Goal: Navigation & Orientation: Find specific page/section

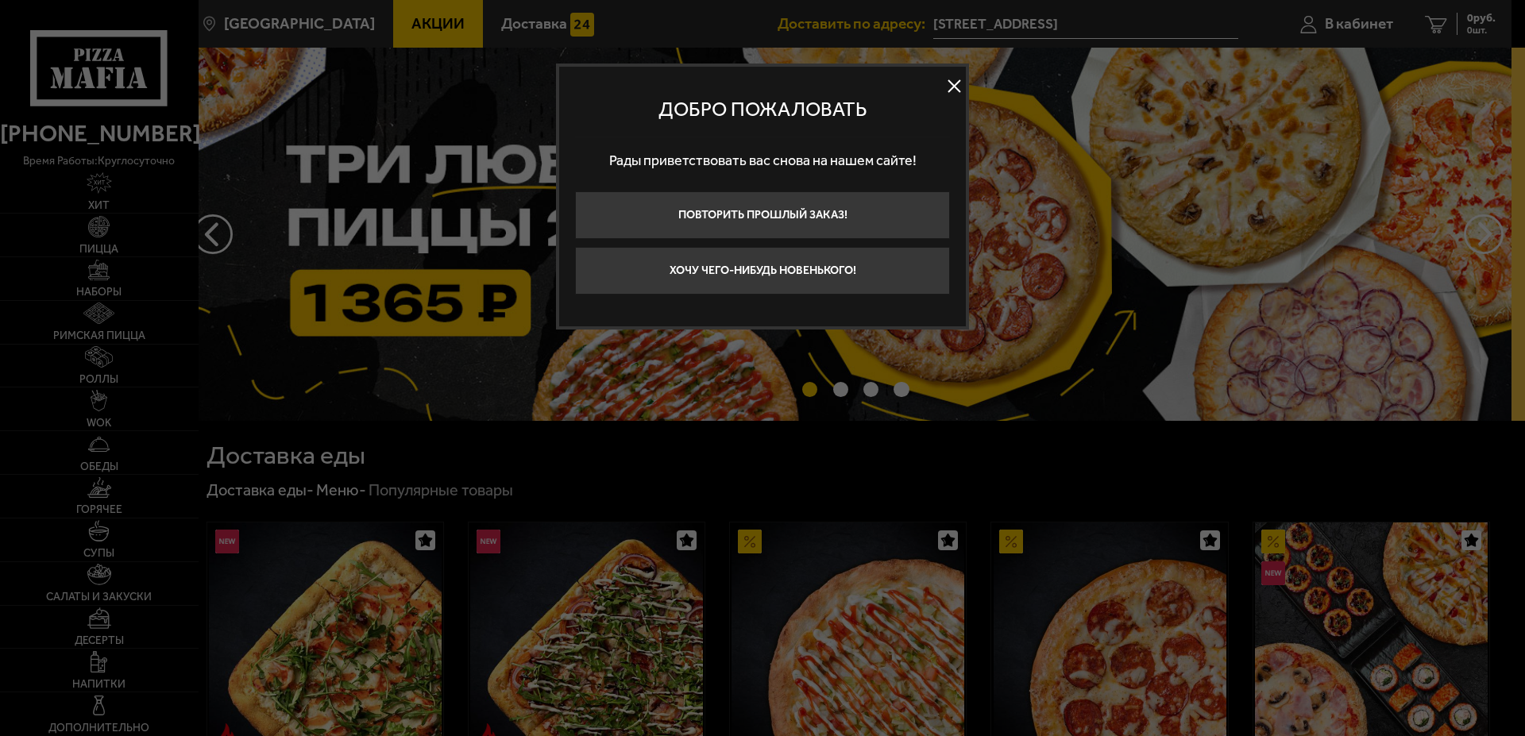
click at [950, 87] on button at bounding box center [954, 87] width 24 height 24
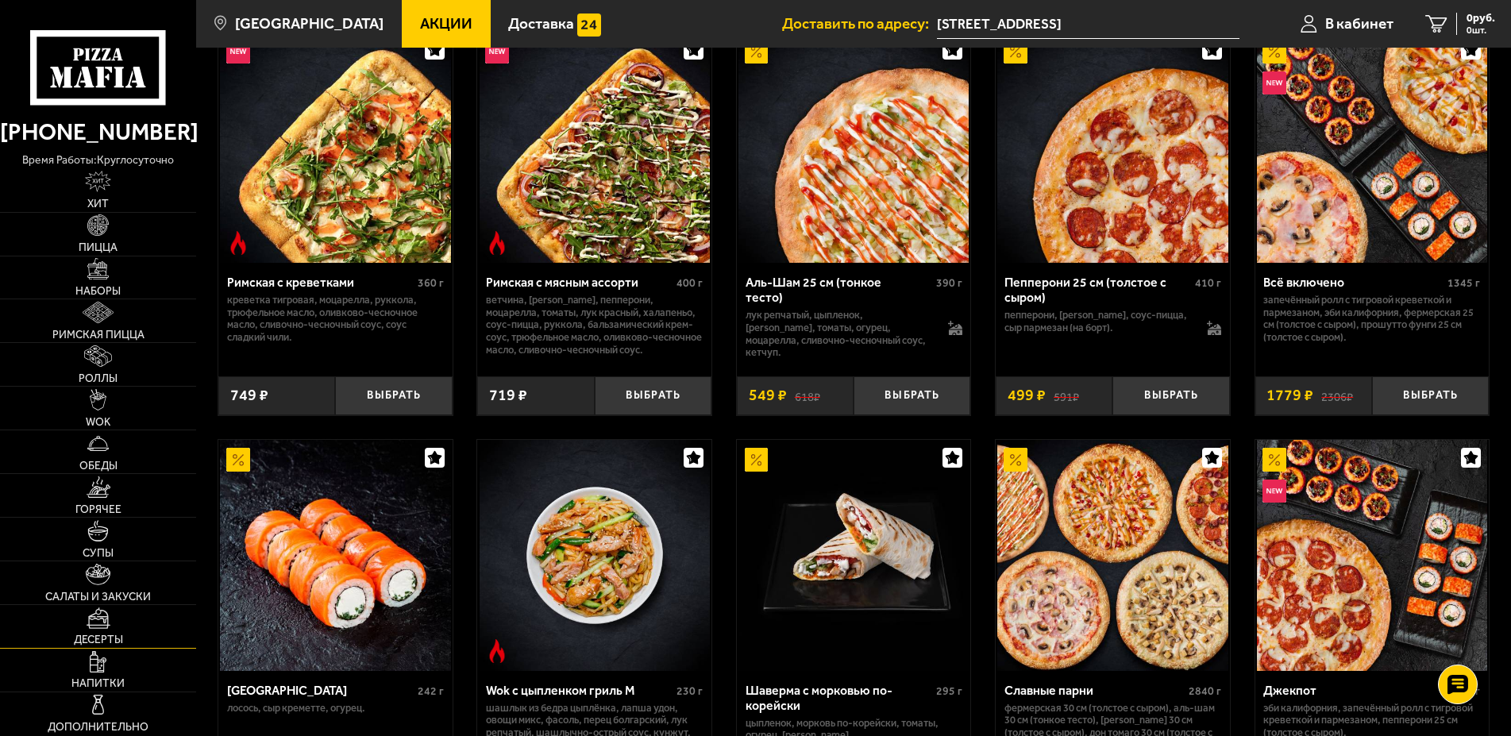
scroll to position [324, 0]
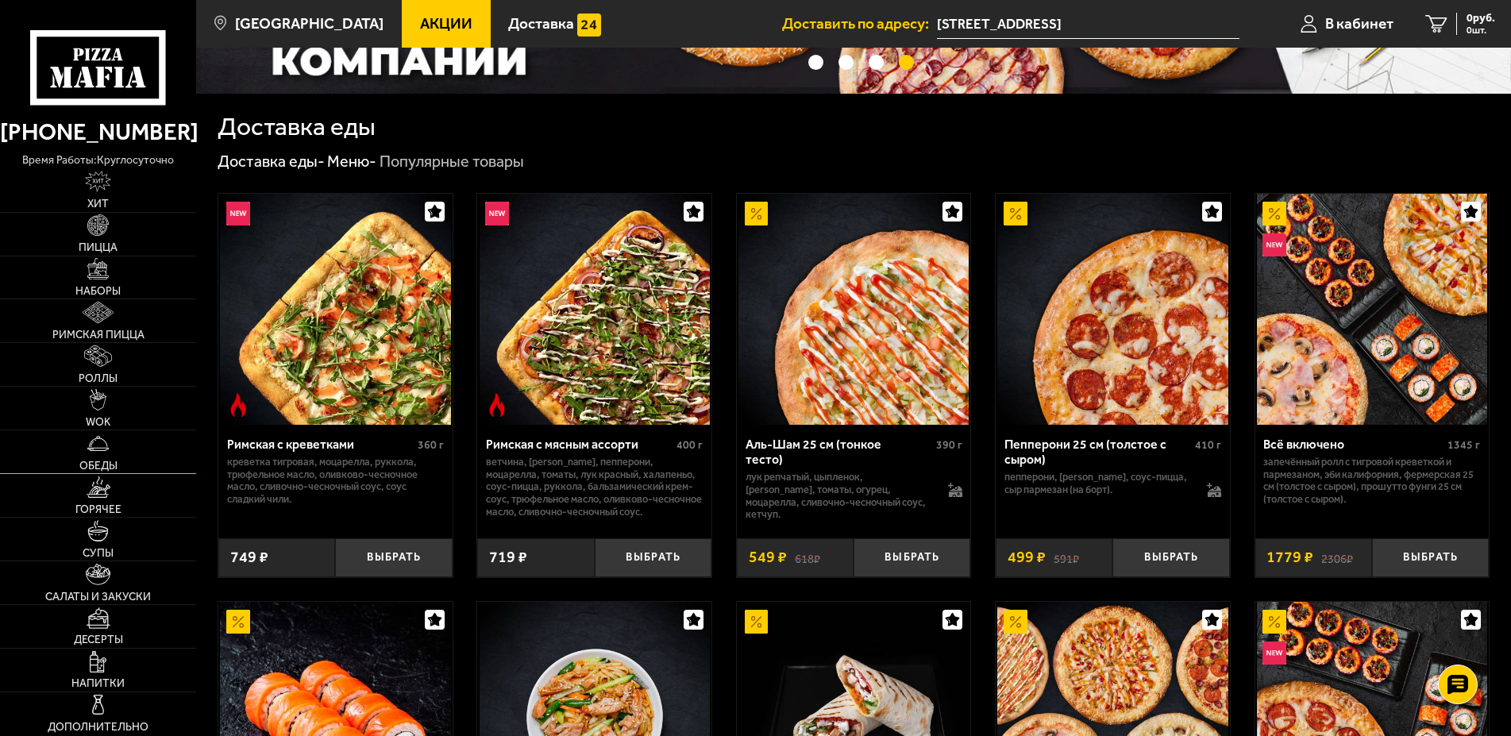
click at [84, 457] on link "Обеды" at bounding box center [98, 451] width 196 height 43
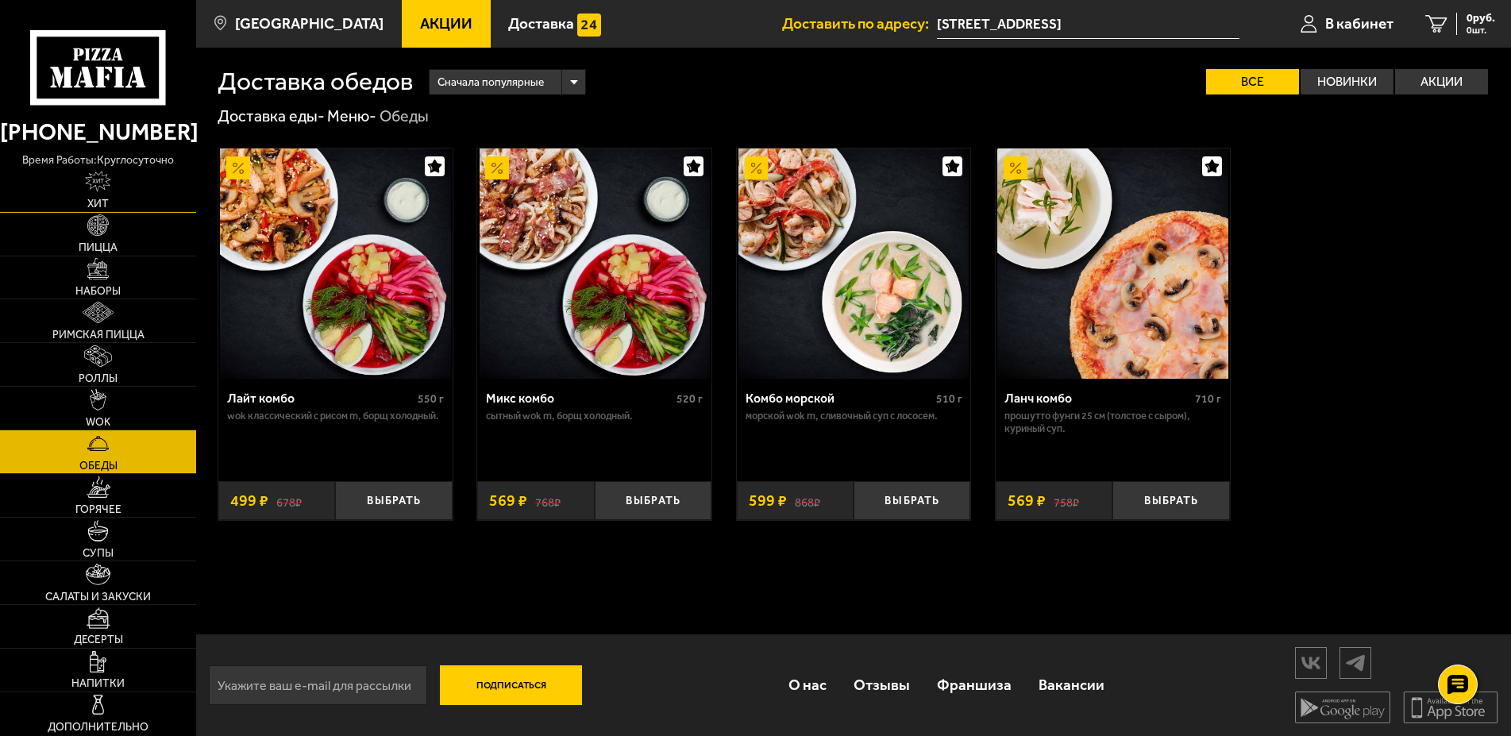
click at [99, 190] on img at bounding box center [97, 181] width 25 height 21
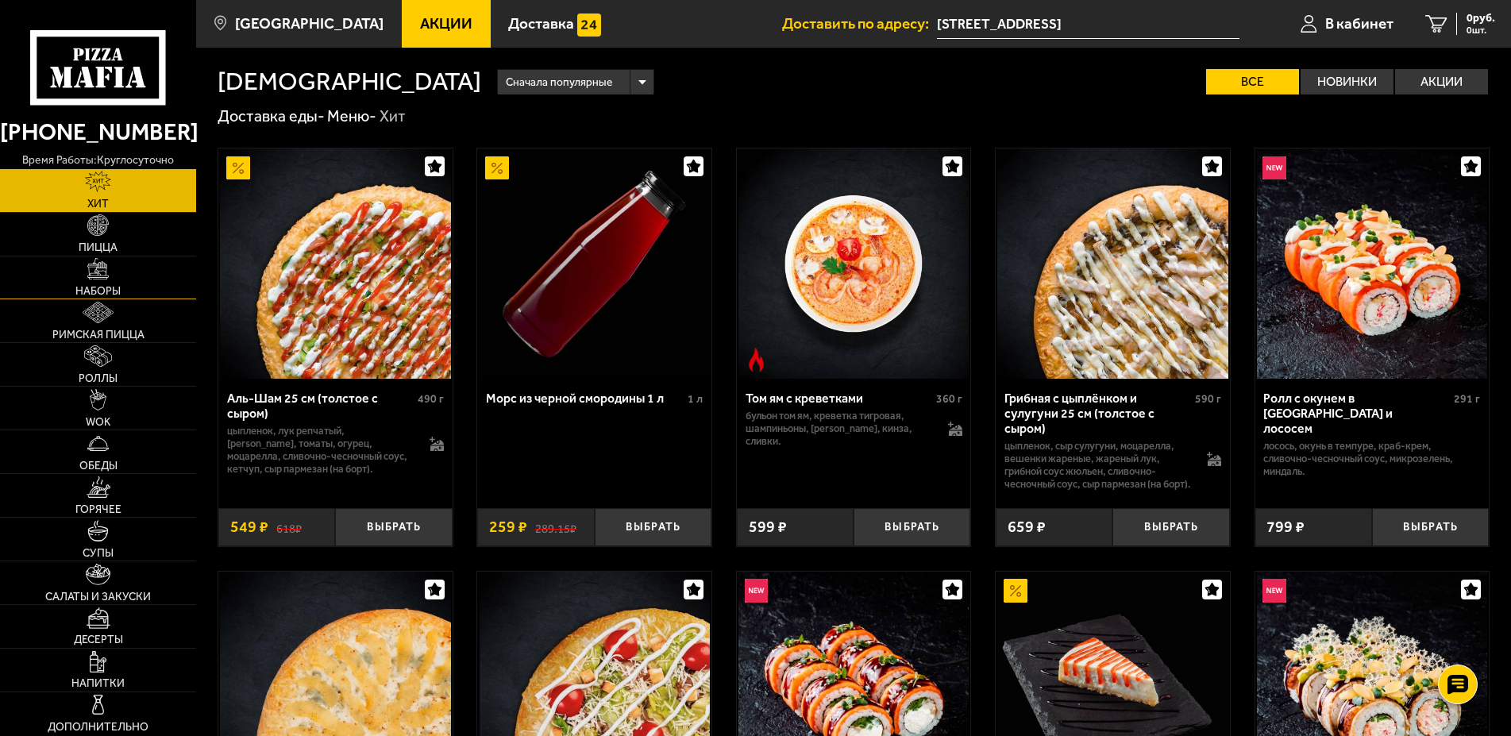
click at [95, 285] on link "Наборы" at bounding box center [98, 278] width 196 height 43
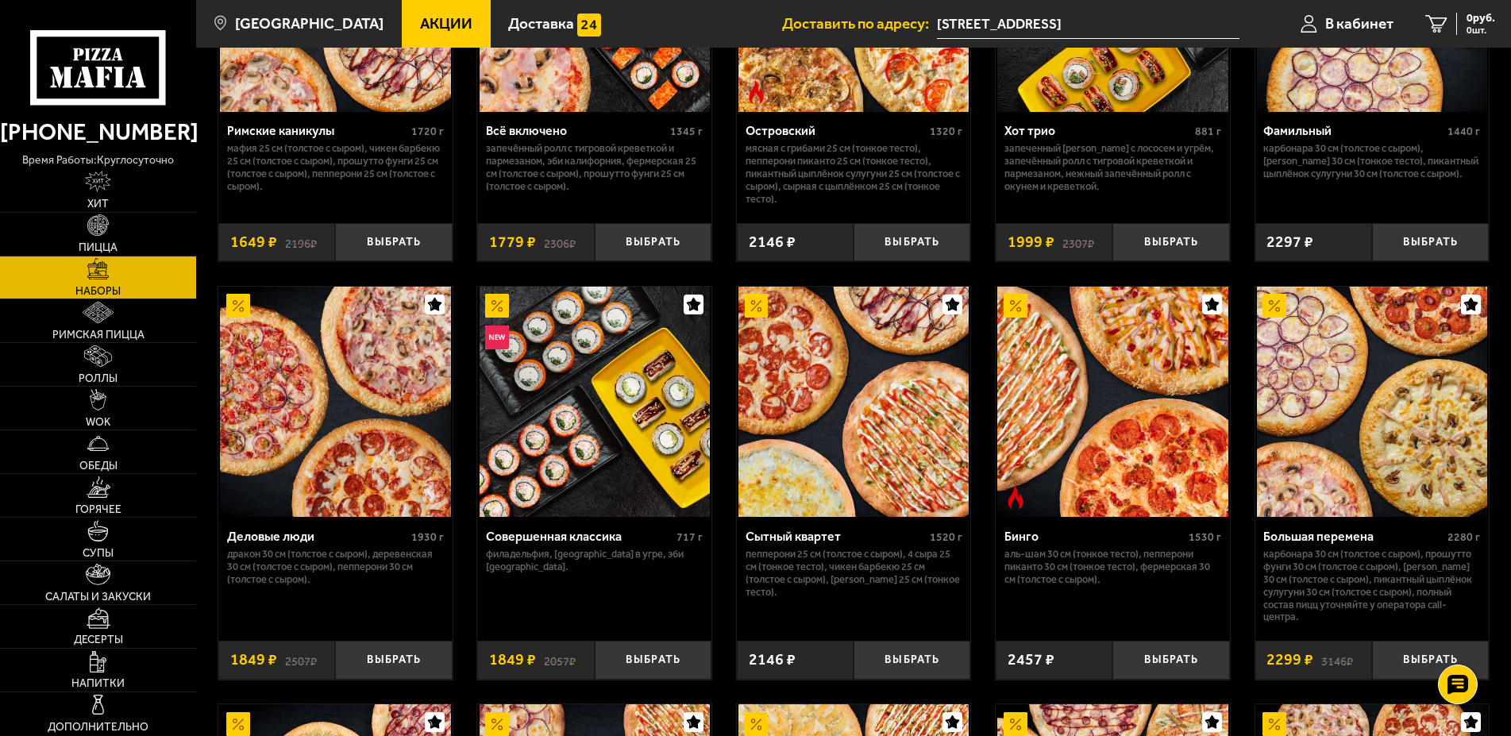
scroll to position [1620, 0]
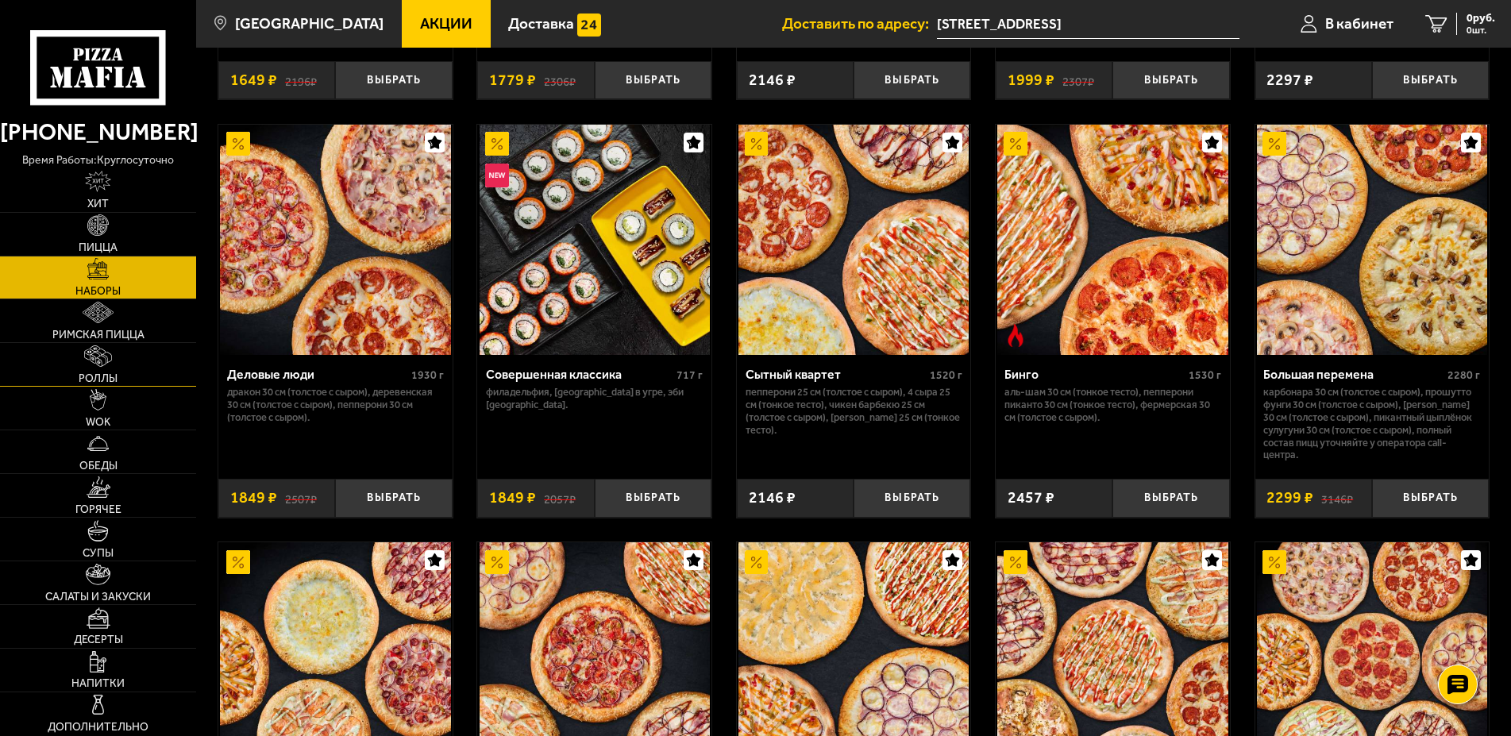
click at [88, 369] on link "Роллы" at bounding box center [98, 364] width 196 height 43
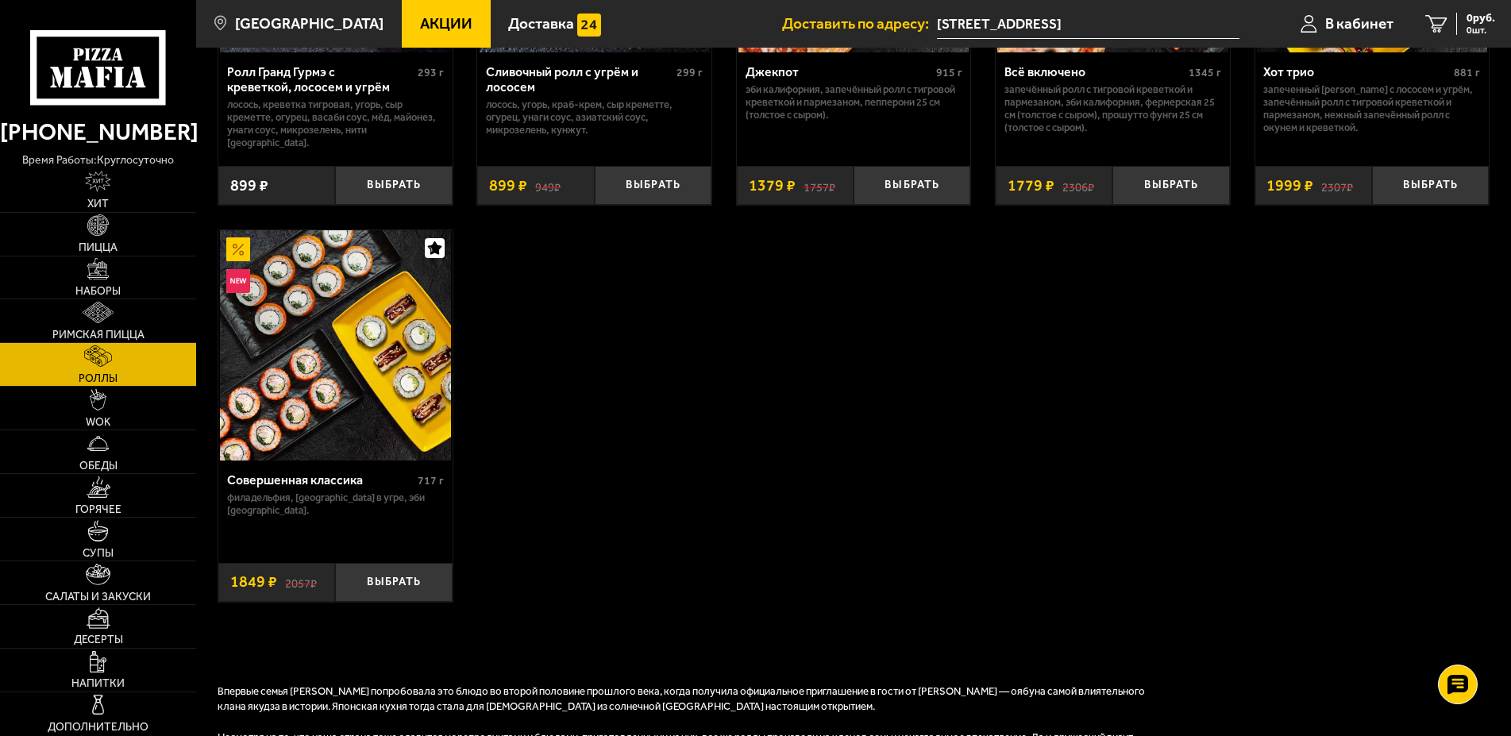
scroll to position [324, 0]
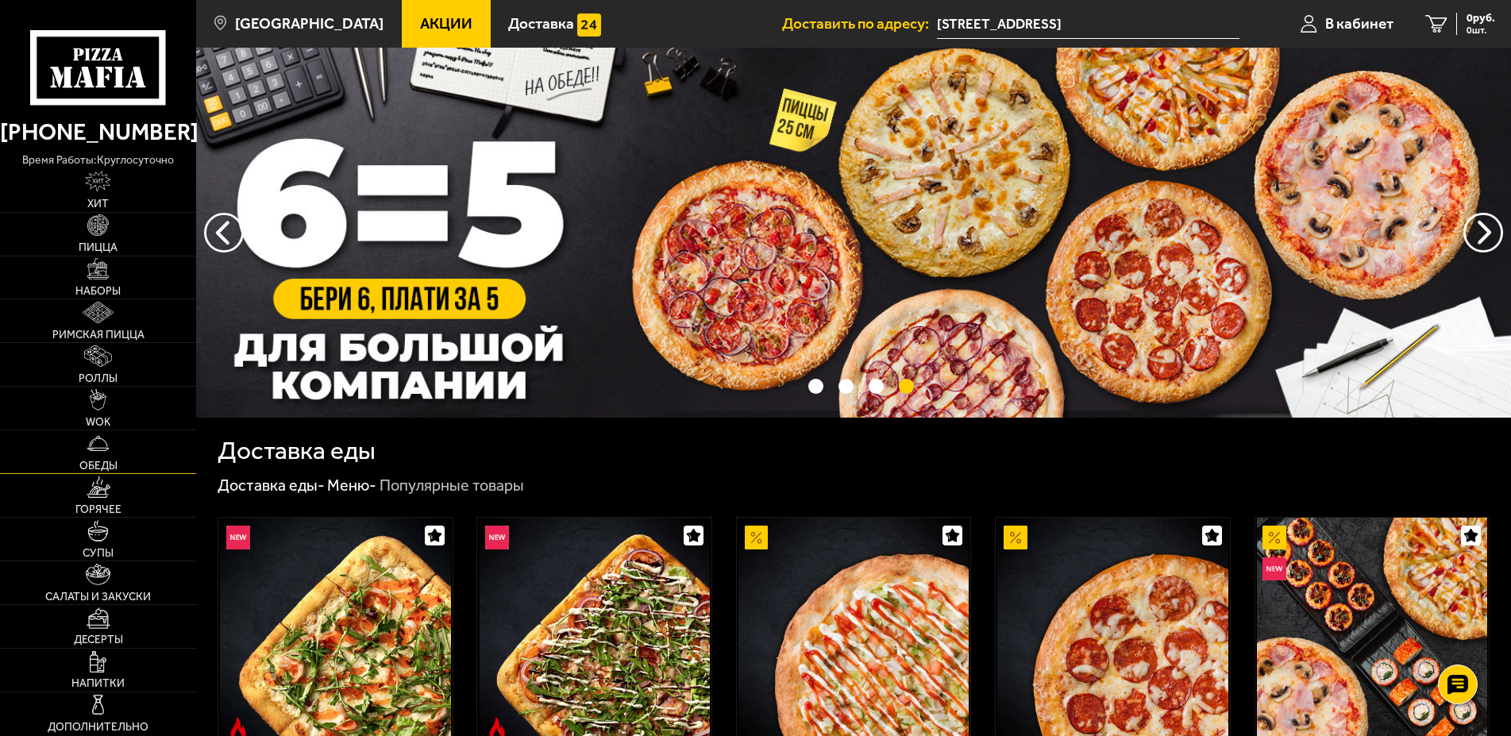
click at [83, 467] on span "Обеды" at bounding box center [98, 466] width 38 height 11
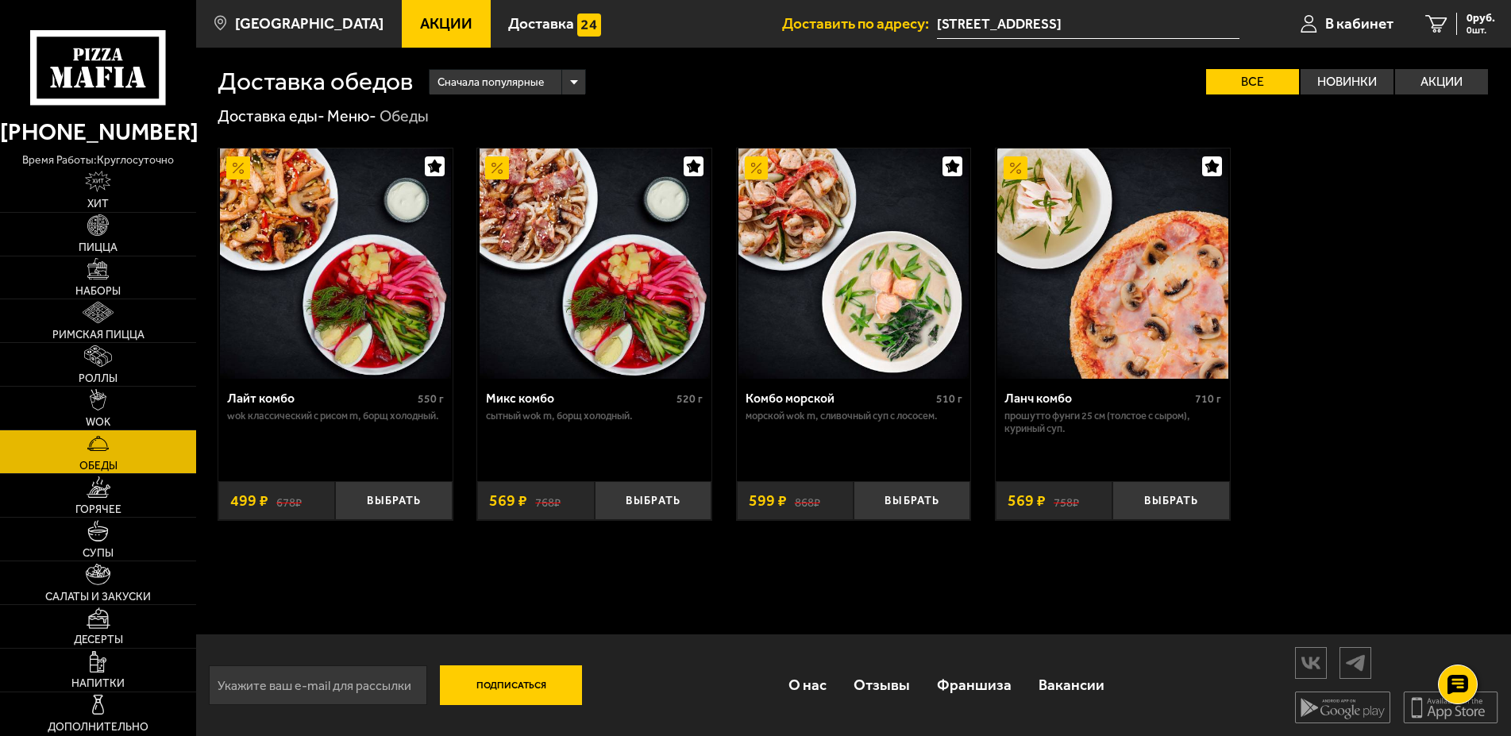
scroll to position [1, 0]
click at [97, 288] on span "Наборы" at bounding box center [97, 291] width 45 height 11
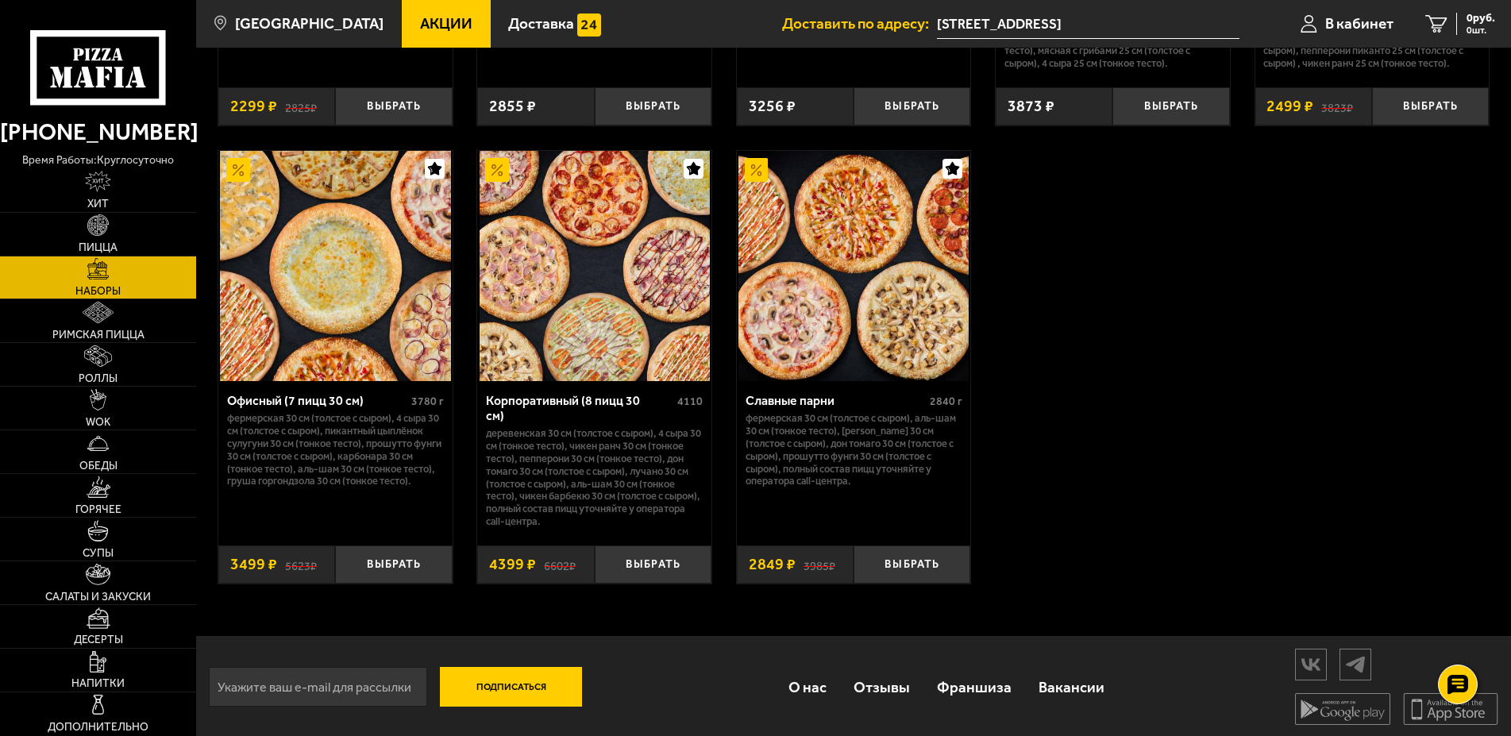
scroll to position [2459, 0]
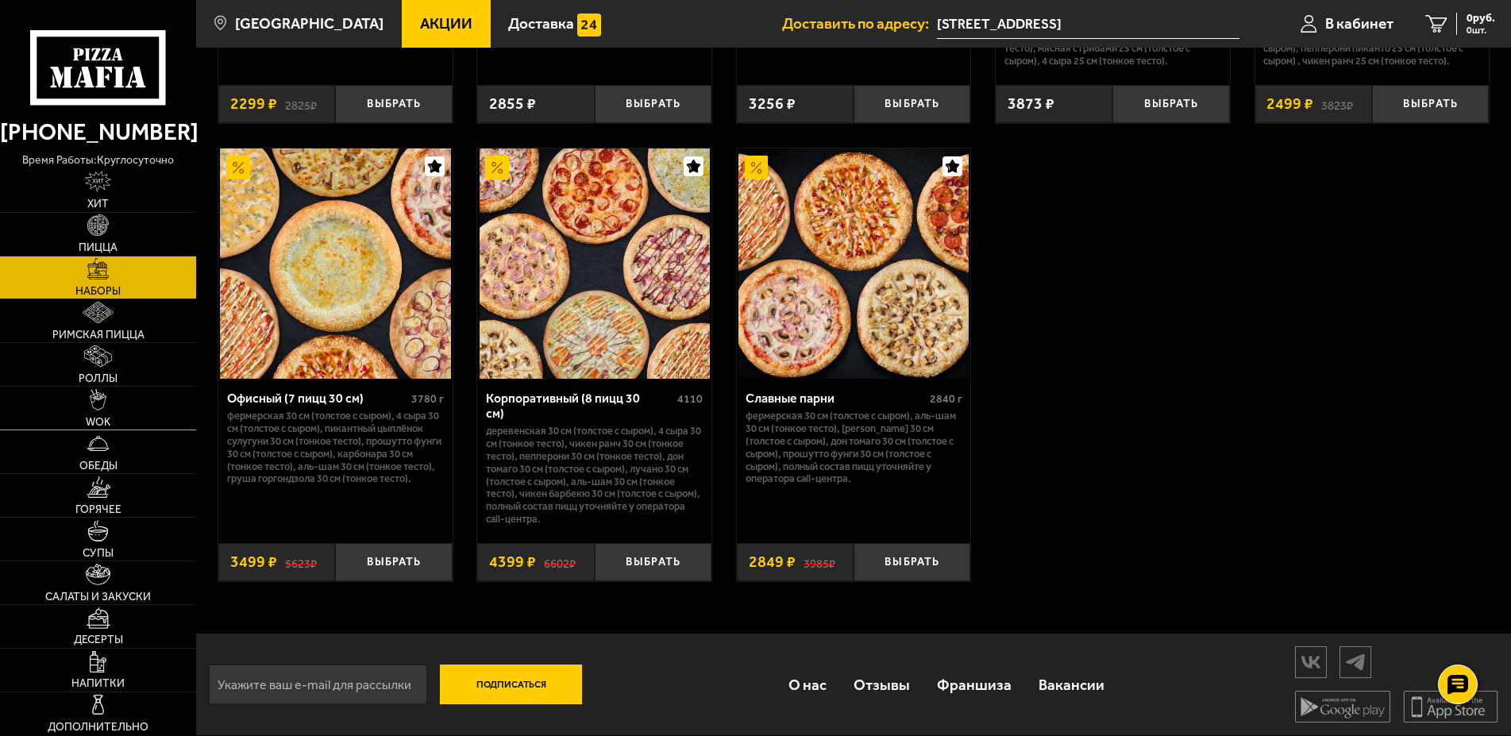
click at [98, 413] on link "WOK" at bounding box center [98, 408] width 196 height 43
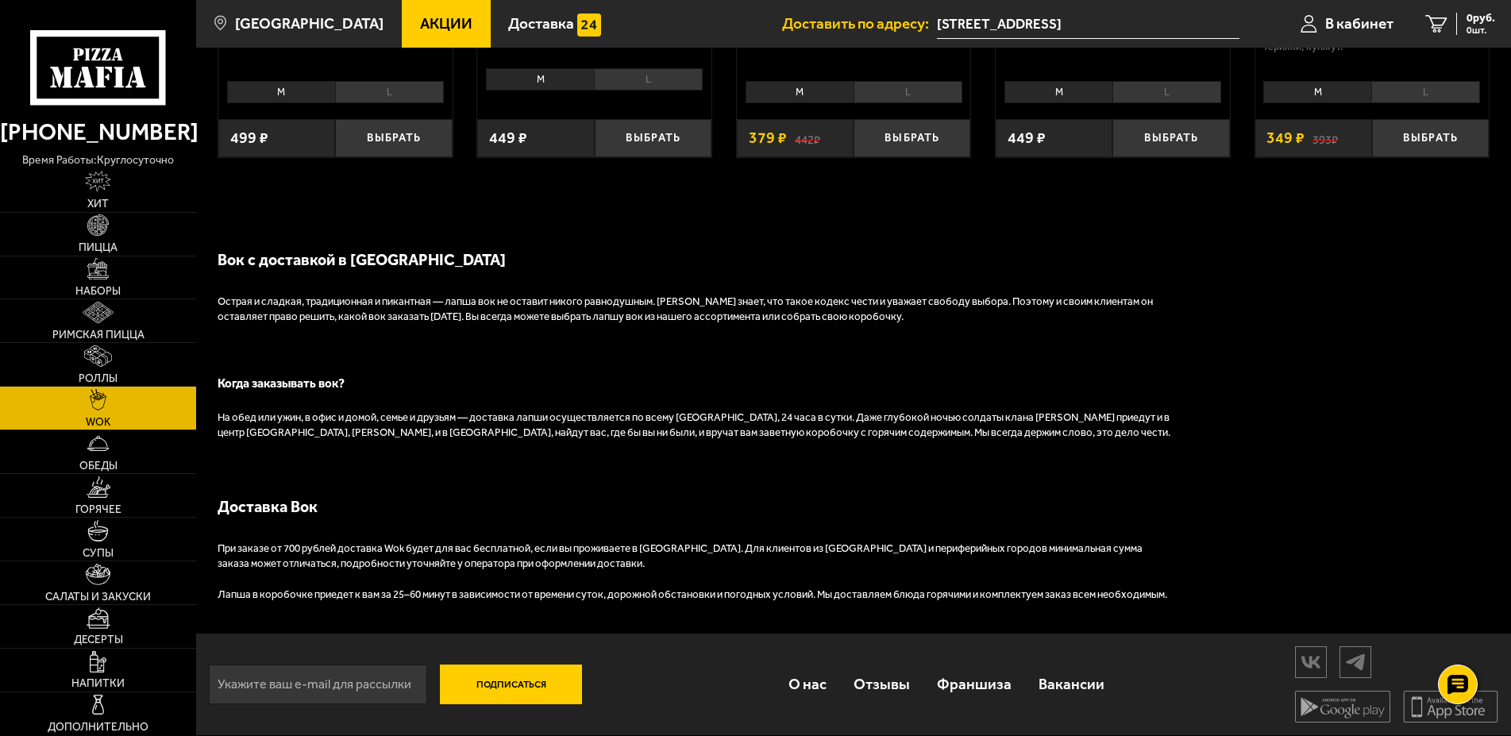
scroll to position [329, 0]
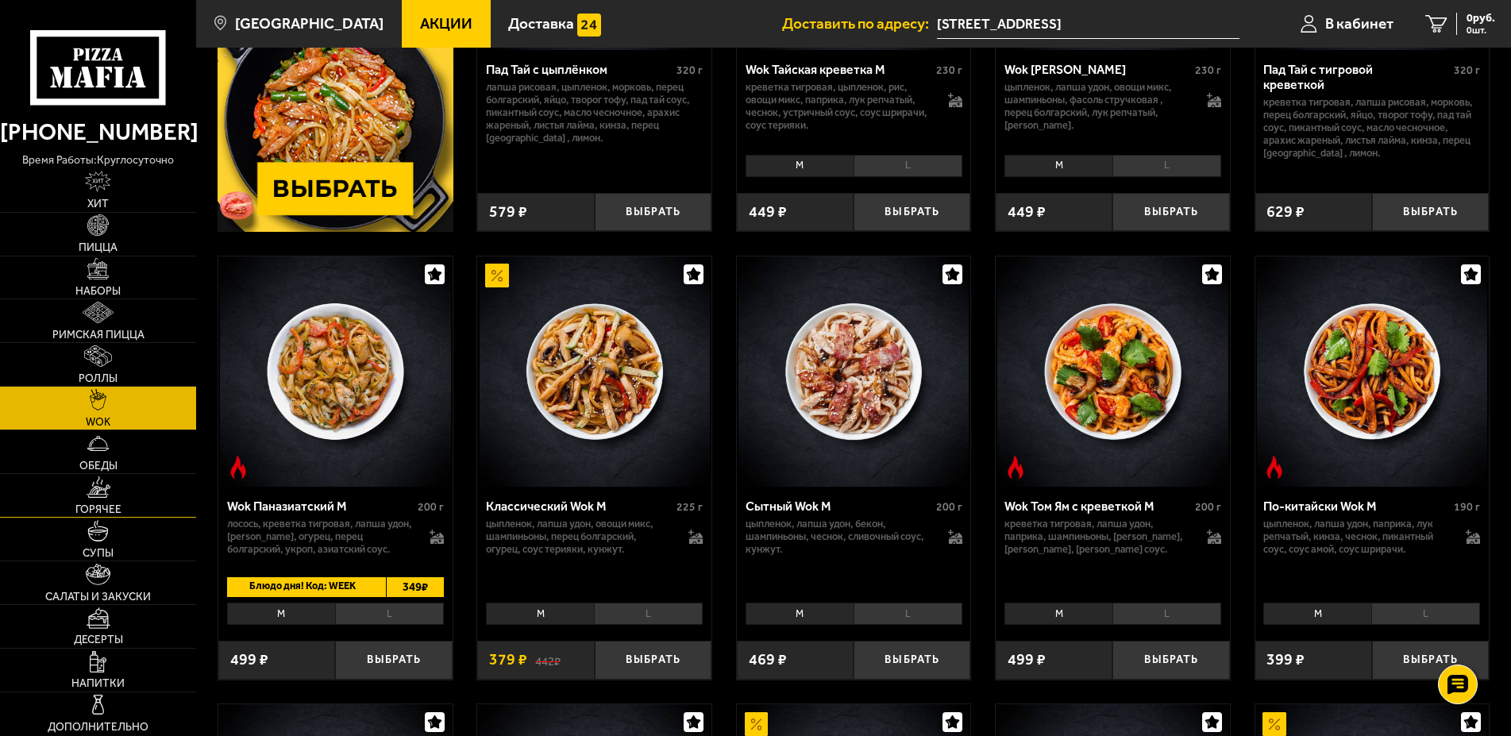
click at [100, 491] on img at bounding box center [99, 487] width 24 height 21
